Goal: Obtain resource: Obtain resource

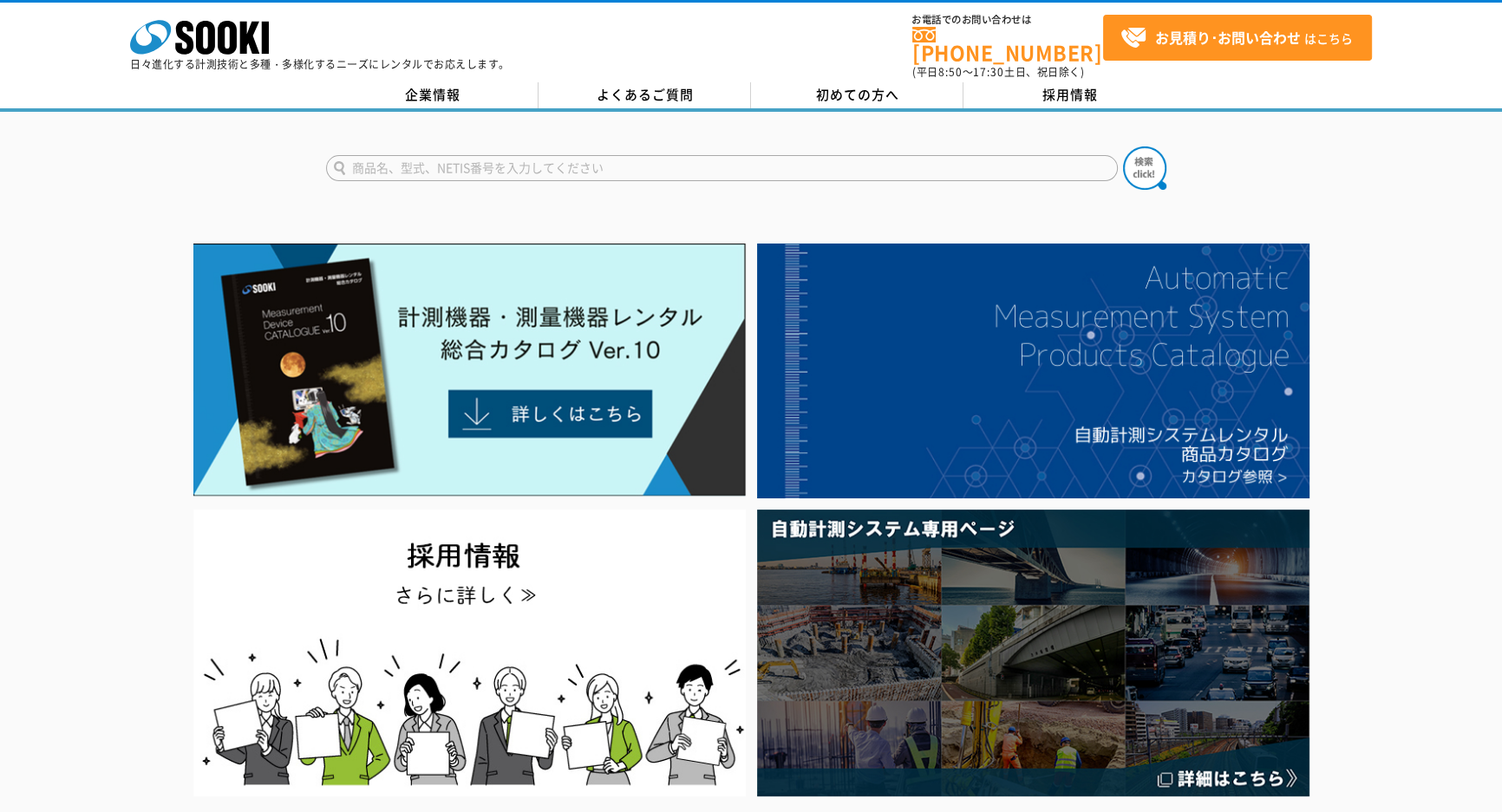
drag, startPoint x: 0, startPoint y: 0, endPoint x: 570, endPoint y: 152, distance: 589.9
click at [570, 155] on input "text" at bounding box center [721, 168] width 791 height 26
type input "２D"
click at [1122, 147] on button at bounding box center [1143, 168] width 43 height 43
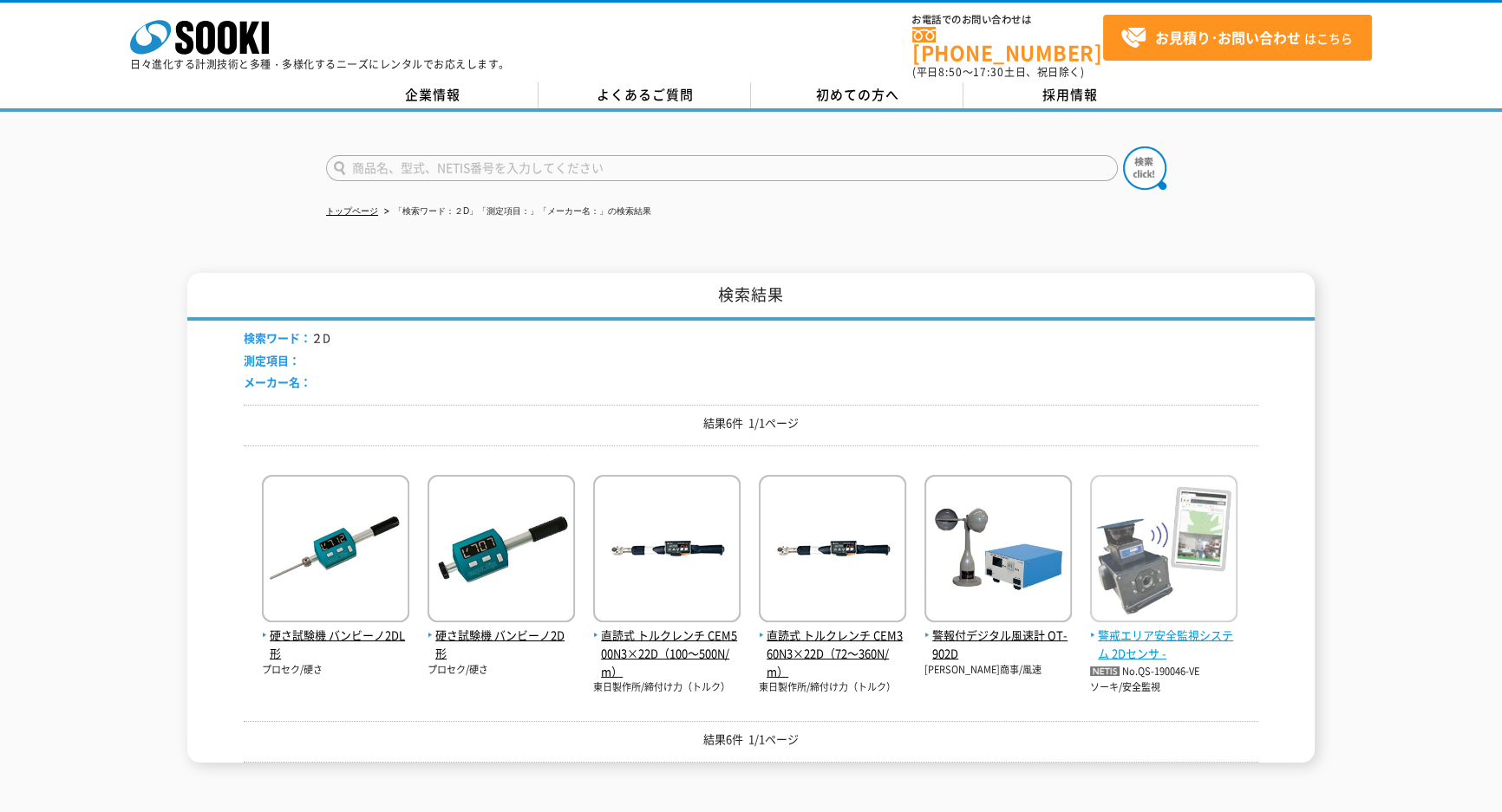
click at [1185, 636] on span "警戒エリア安全監視システム 2Dセンサ -" at bounding box center [1163, 644] width 147 height 36
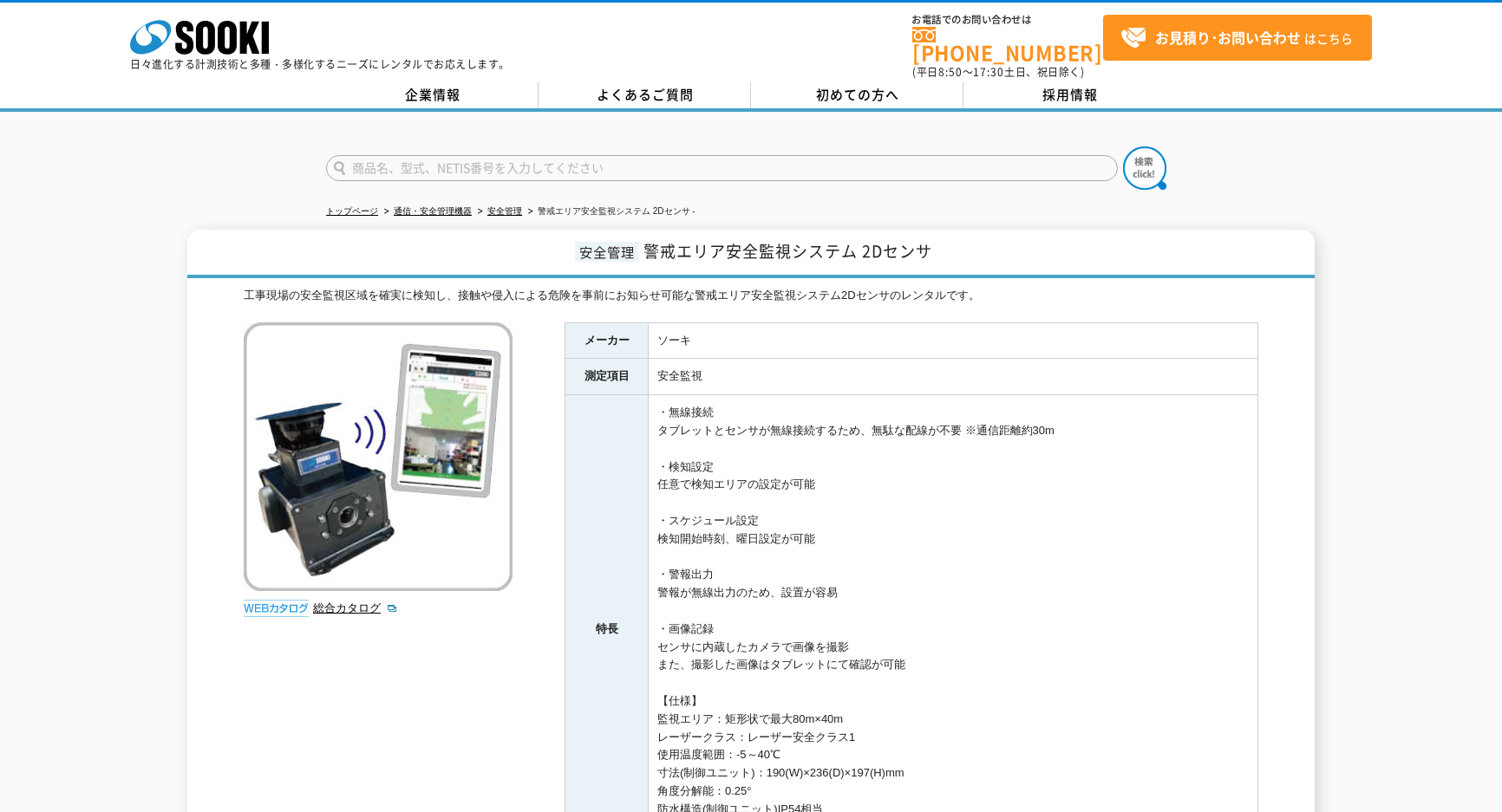
click at [1127, 635] on td "・無線接続 タブレットとセンサが無線接続するため、無駄な配線が不要 ※通信距離約30m ・検知設定 任意で検知エリアの設定が可能 ・スケジュール設定 検知開始…" at bounding box center [953, 629] width 609 height 469
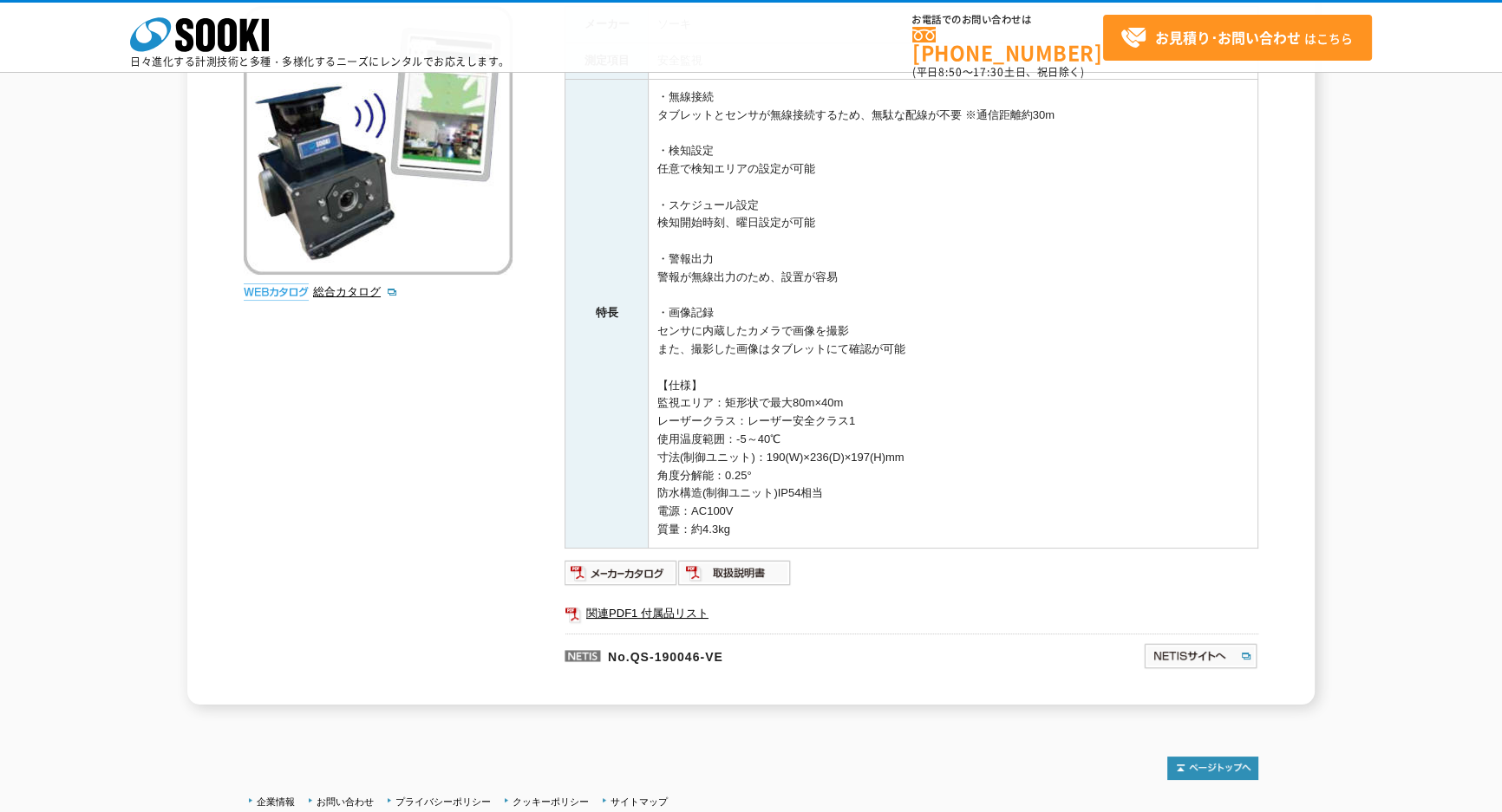
scroll to position [157, 0]
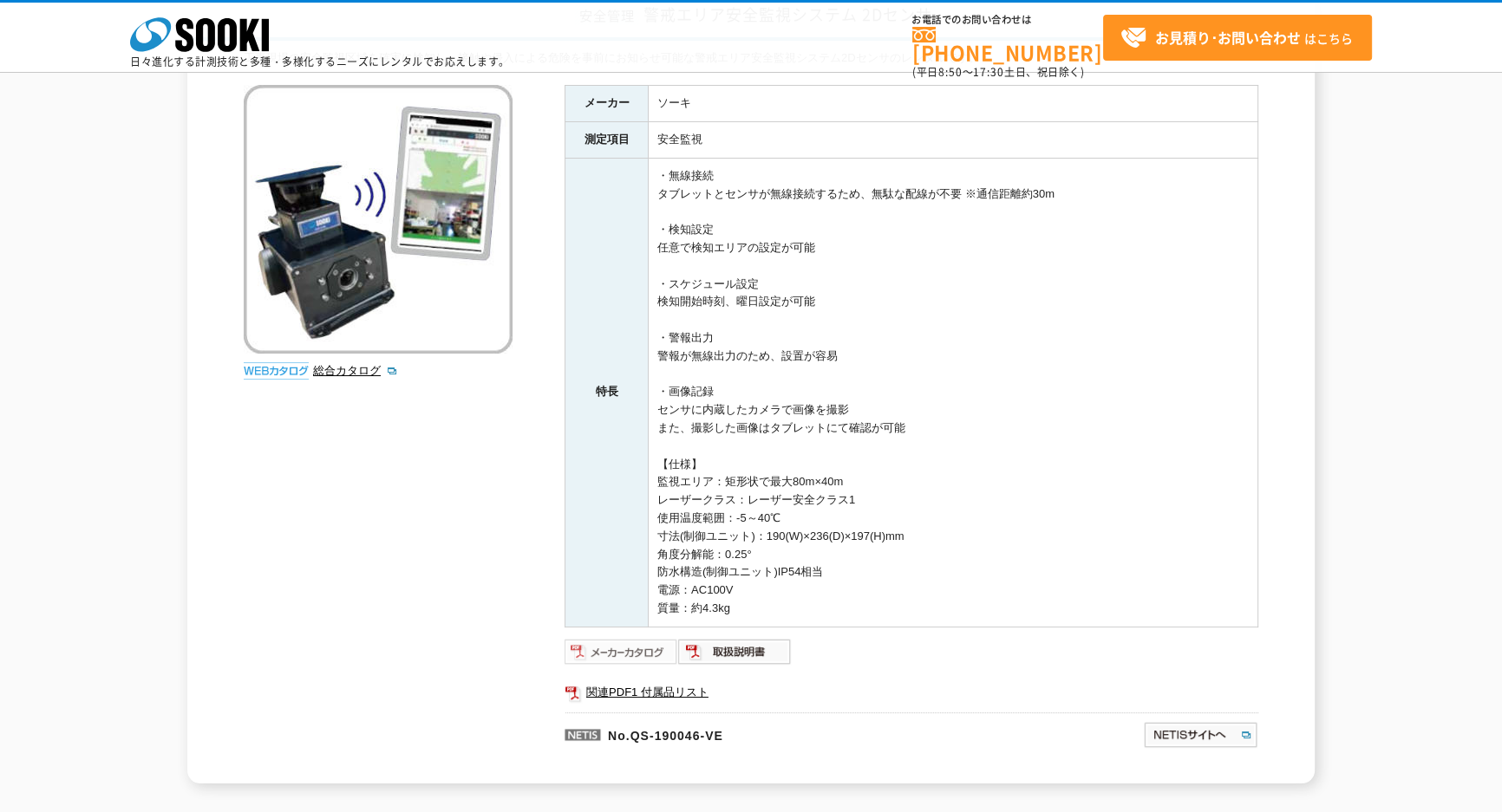
click at [615, 647] on img at bounding box center [621, 651] width 114 height 27
click at [751, 649] on img at bounding box center [735, 651] width 114 height 27
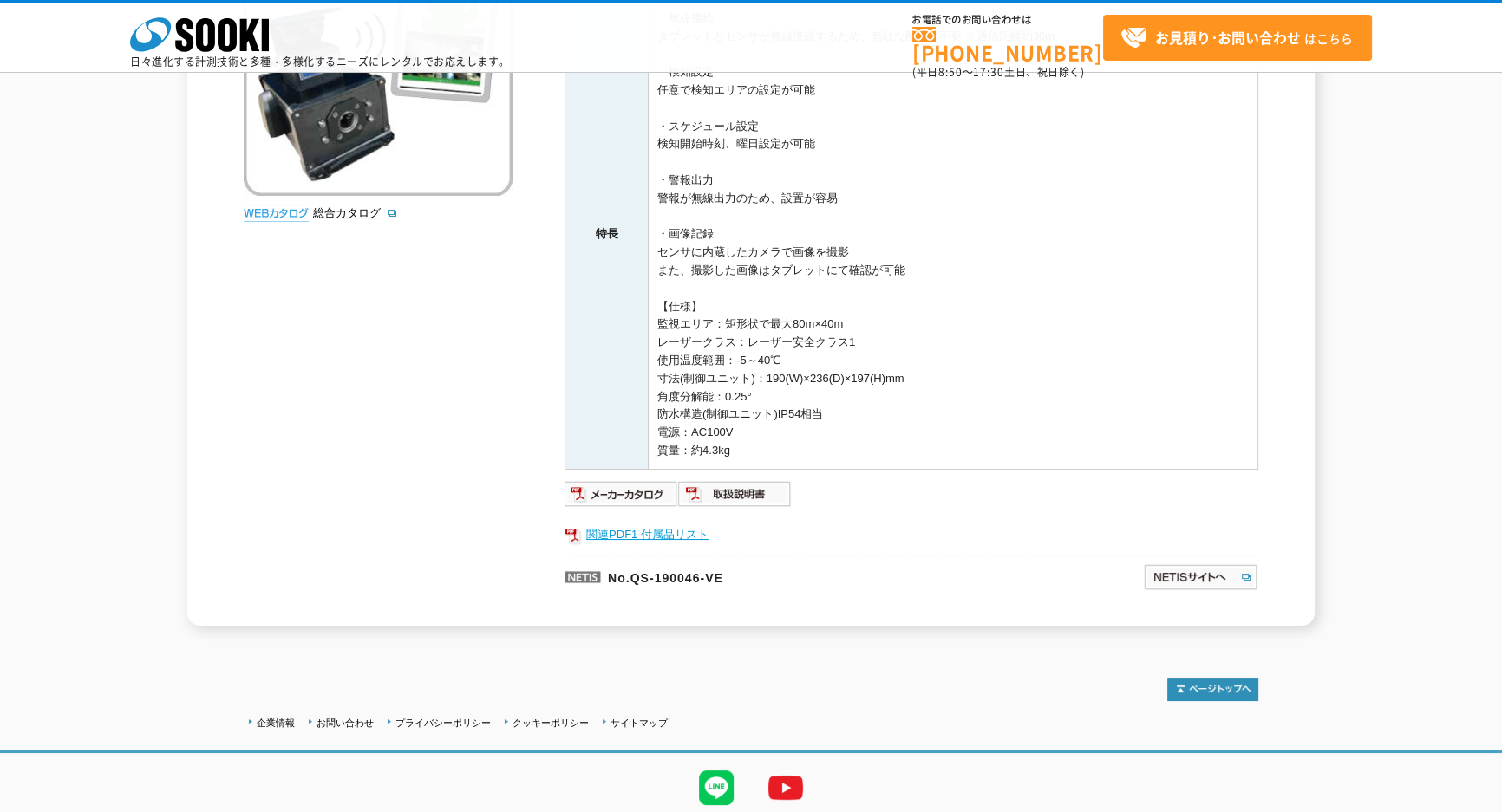
click at [691, 531] on link "関連PDF1 付属品リスト" at bounding box center [910, 535] width 693 height 23
